Goal: Information Seeking & Learning: Check status

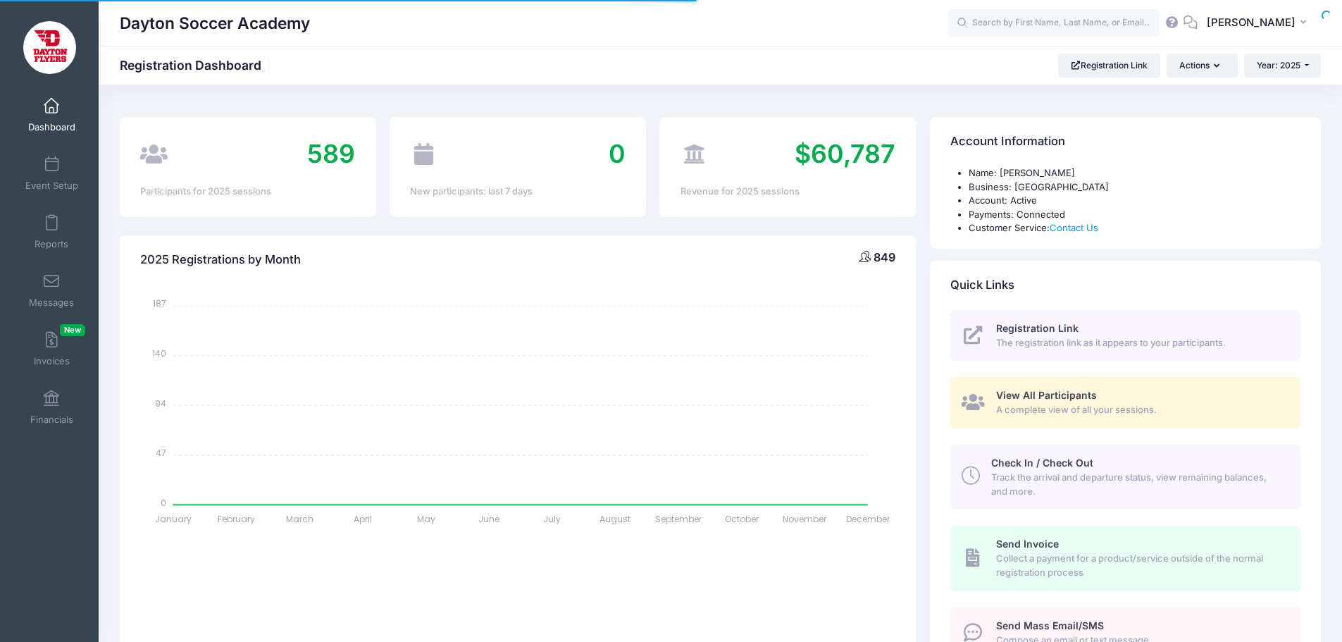
select select
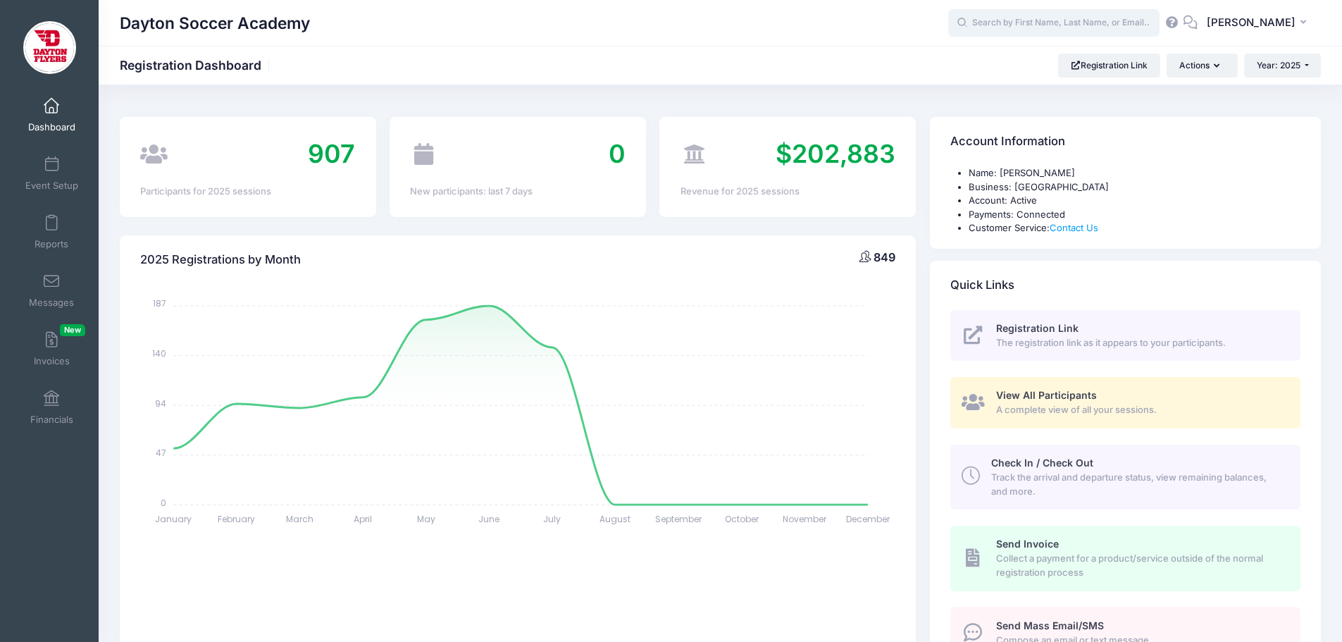
click at [1000, 20] on input "text" at bounding box center [1053, 23] width 211 height 28
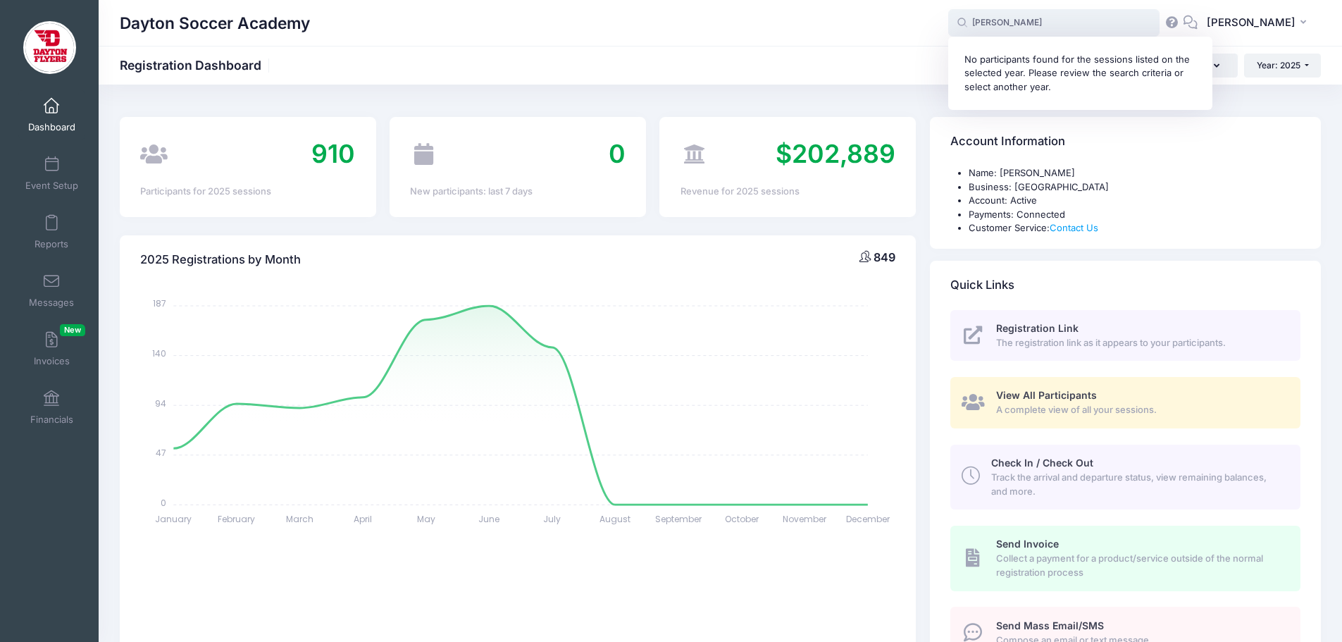
type input "[PERSON_NAME]"
